Goal: Share content

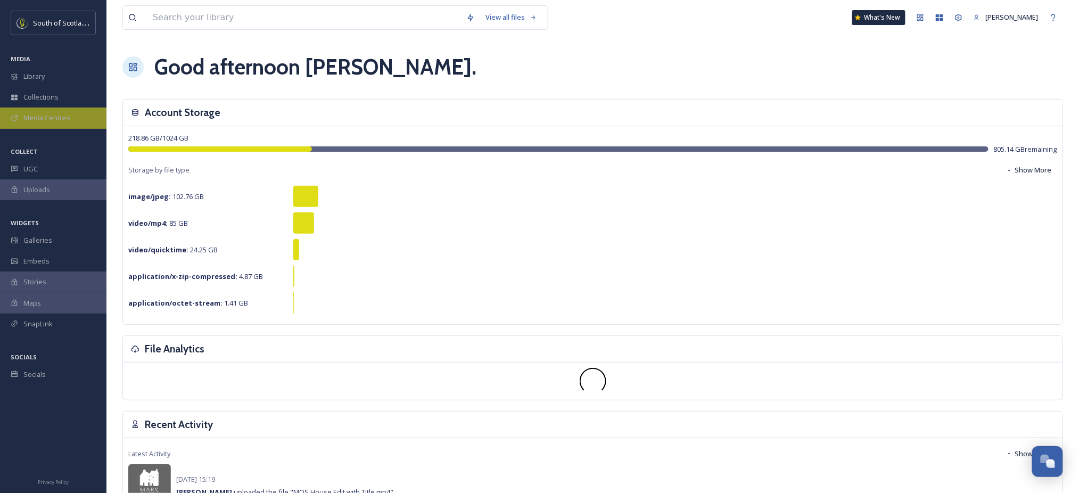
click at [47, 111] on div "Media Centres" at bounding box center [53, 117] width 106 height 21
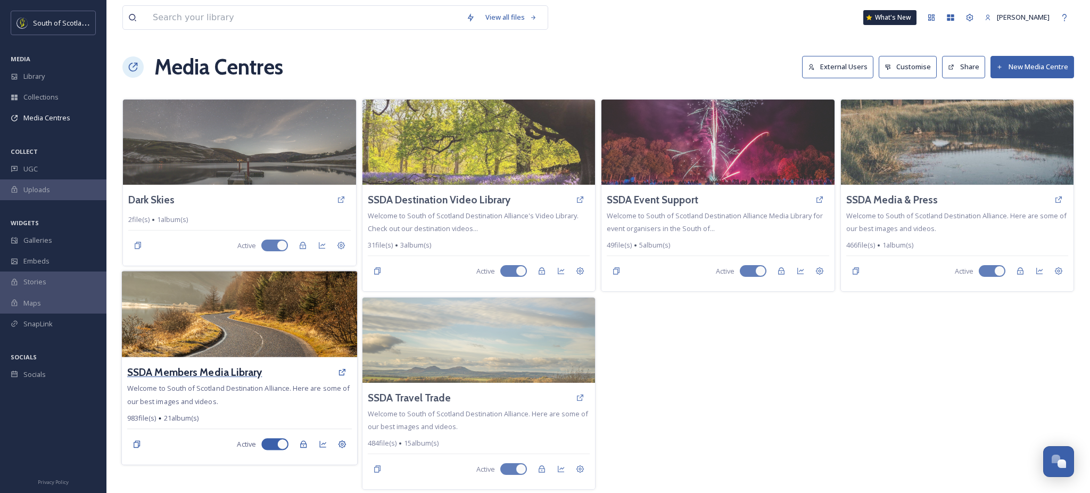
click at [203, 378] on h3 "SSDA Members Media Library" at bounding box center [194, 372] width 135 height 15
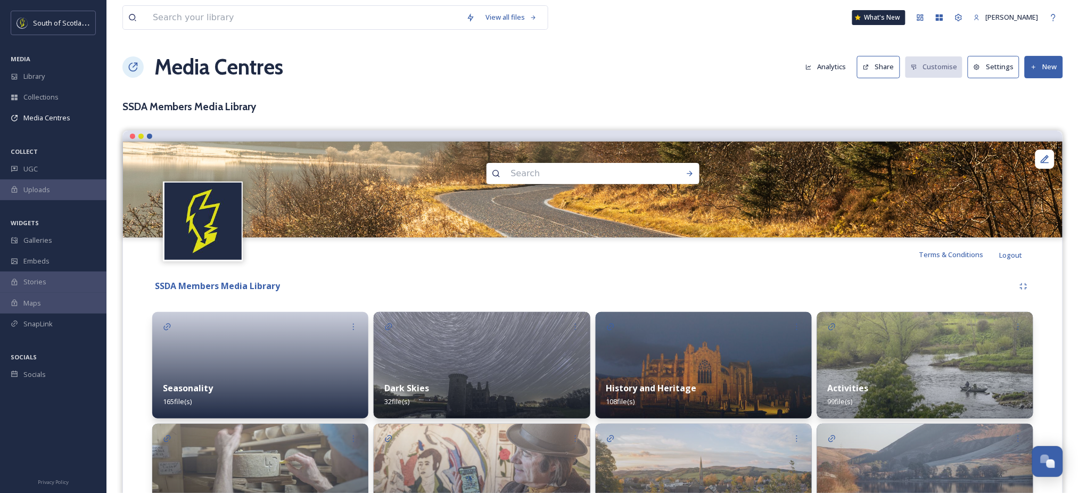
click at [880, 68] on button "Share" at bounding box center [878, 67] width 43 height 22
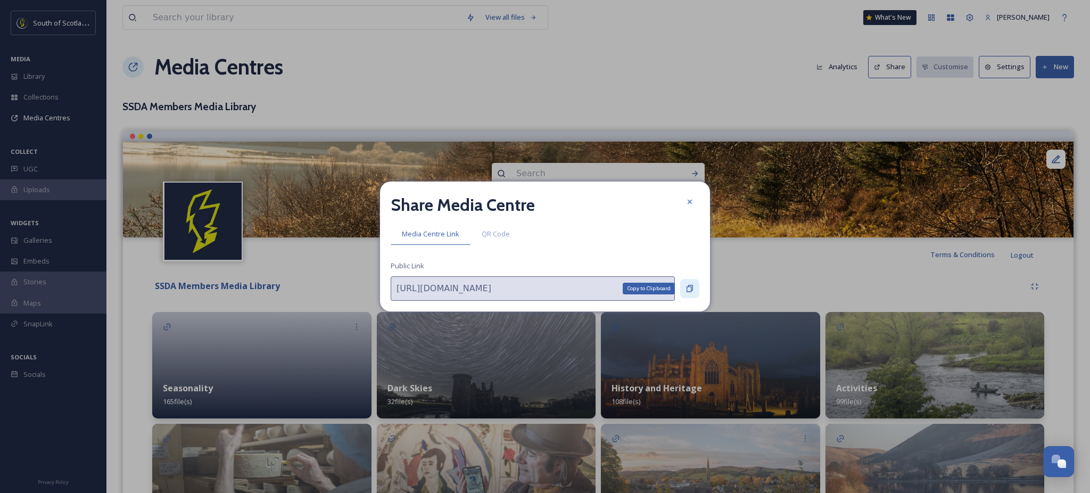
click at [695, 285] on div "Copy to Clipboard" at bounding box center [689, 288] width 19 height 19
